Goal: Share content

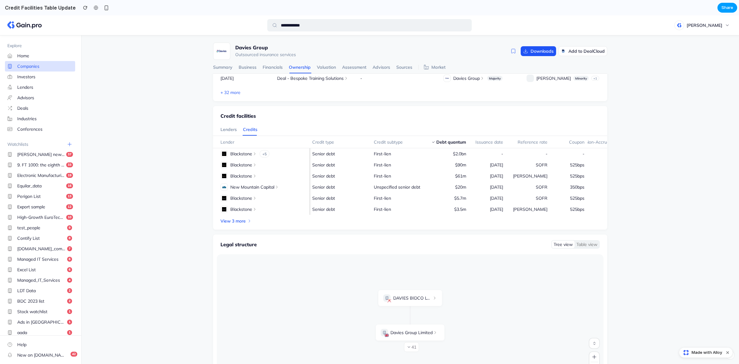
click at [728, 6] on span "Share" at bounding box center [727, 8] width 12 height 6
click at [700, 56] on button "Copy link" at bounding box center [713, 56] width 37 height 10
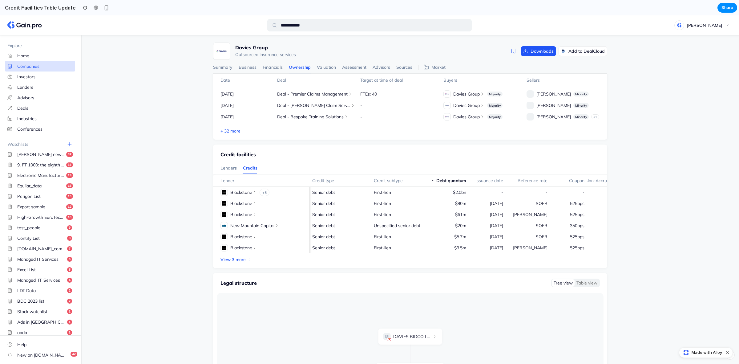
scroll to position [0, 25]
